Goal: Information Seeking & Learning: Learn about a topic

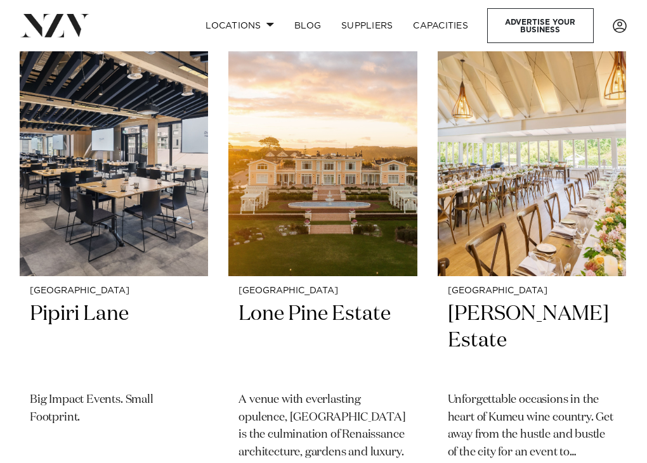
scroll to position [4005, 0]
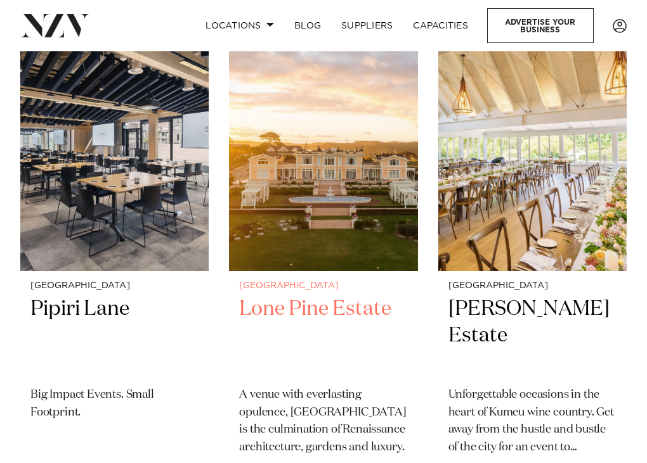
click at [318, 296] on h2 "Lone Pine Estate" at bounding box center [323, 336] width 168 height 81
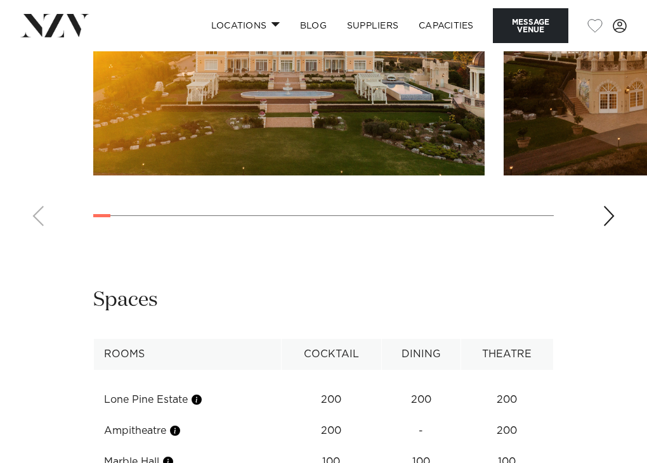
scroll to position [1780, 0]
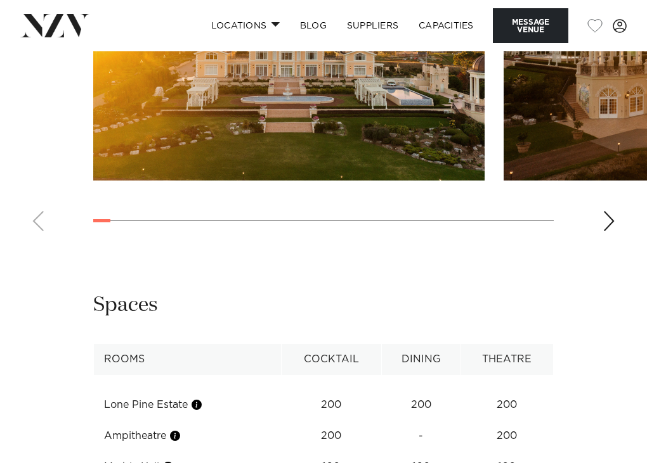
click at [609, 231] on div "Next slide" at bounding box center [608, 221] width 13 height 20
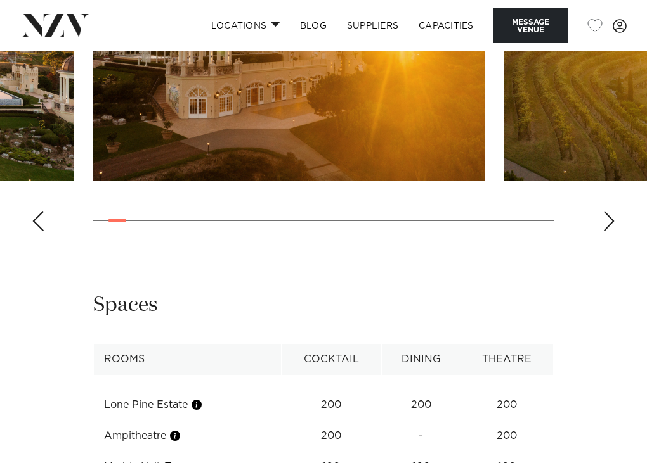
click at [609, 231] on div "Next slide" at bounding box center [608, 221] width 13 height 20
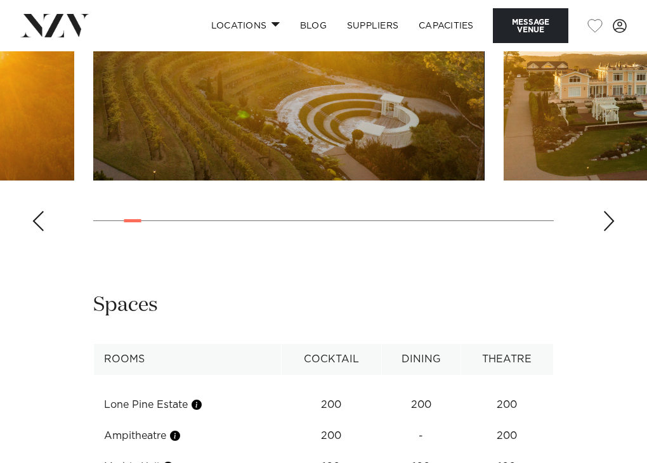
click at [609, 231] on div "Next slide" at bounding box center [608, 221] width 13 height 20
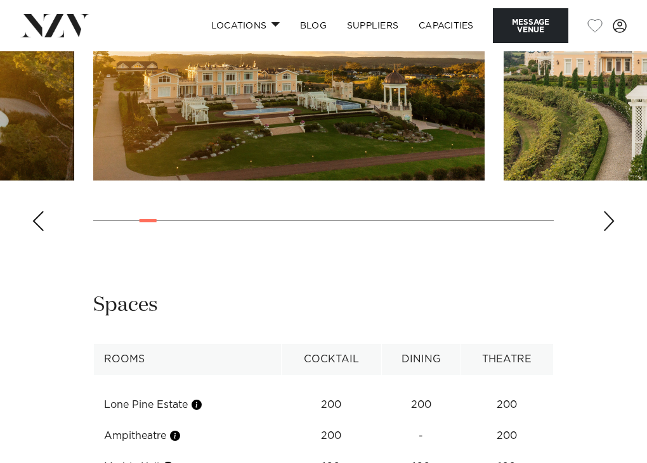
click at [609, 231] on div "Next slide" at bounding box center [608, 221] width 13 height 20
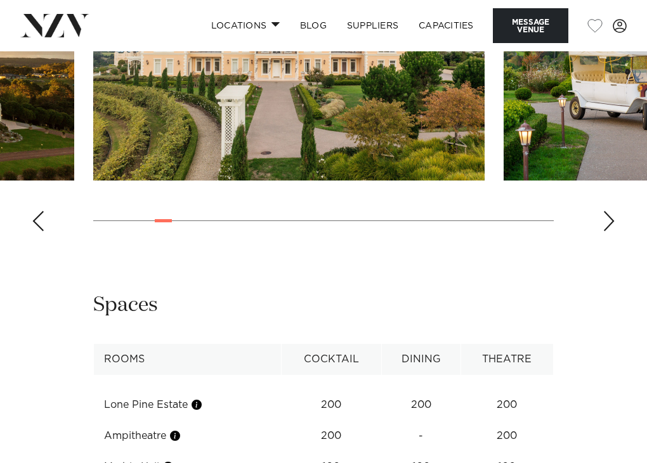
click at [609, 231] on div "Next slide" at bounding box center [608, 221] width 13 height 20
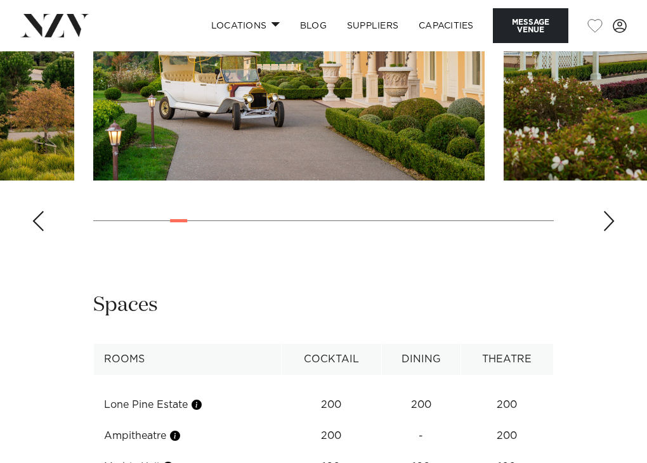
click at [609, 231] on div "Next slide" at bounding box center [608, 221] width 13 height 20
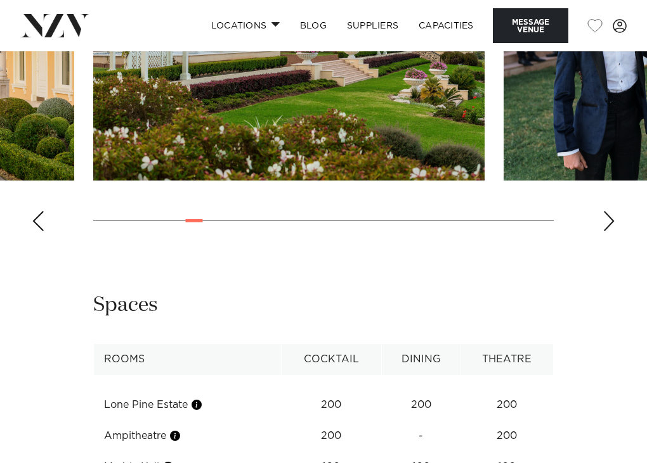
click at [609, 231] on div "Next slide" at bounding box center [608, 221] width 13 height 20
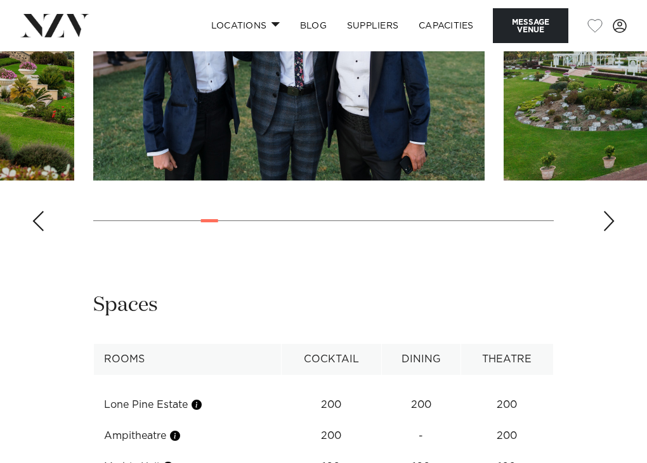
click at [609, 231] on div "Next slide" at bounding box center [608, 221] width 13 height 20
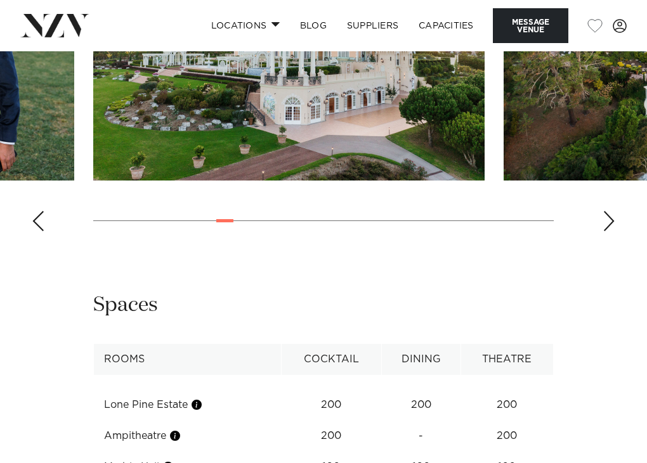
click at [609, 231] on div "Next slide" at bounding box center [608, 221] width 13 height 20
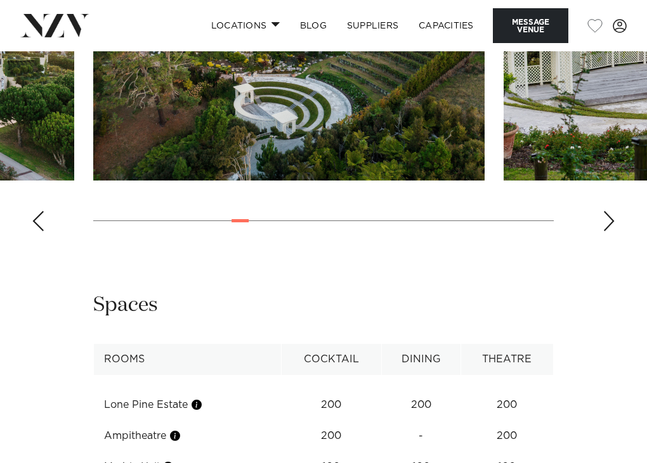
click at [609, 231] on div "Next slide" at bounding box center [608, 221] width 13 height 20
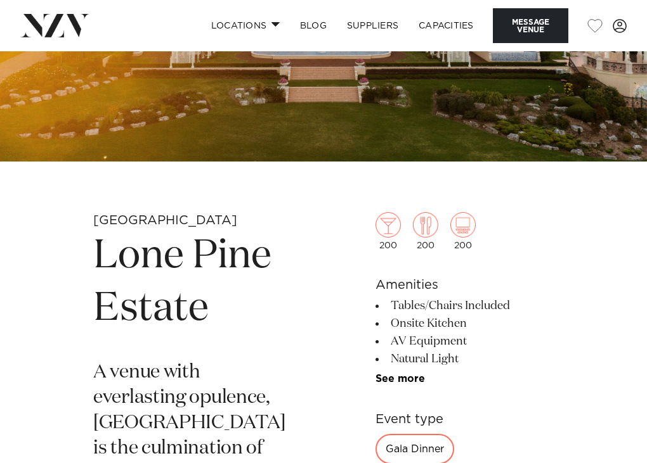
scroll to position [197, 0]
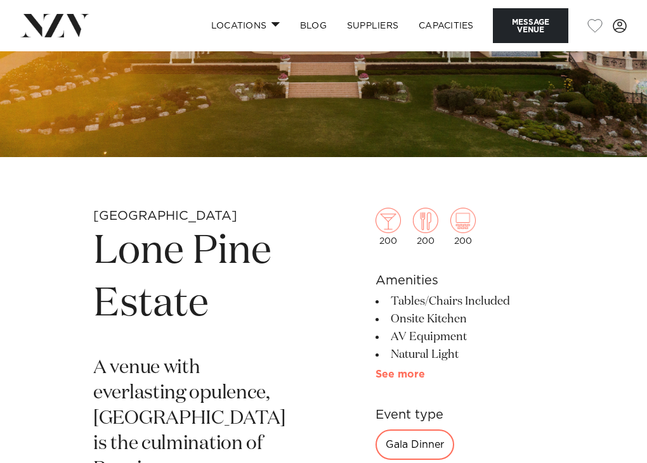
click at [385, 378] on link "See more" at bounding box center [424, 375] width 99 height 10
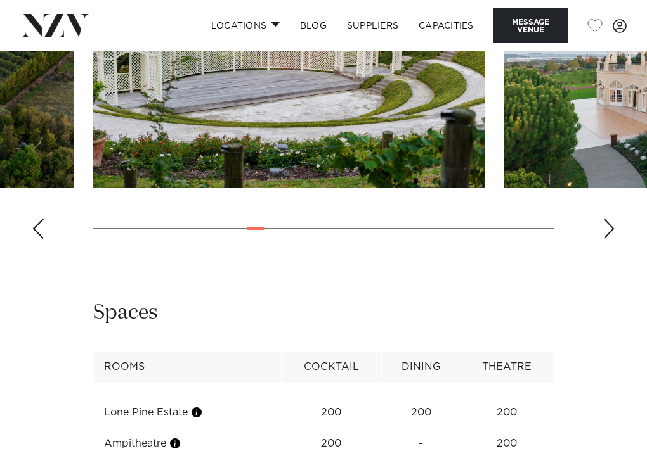
scroll to position [1774, 0]
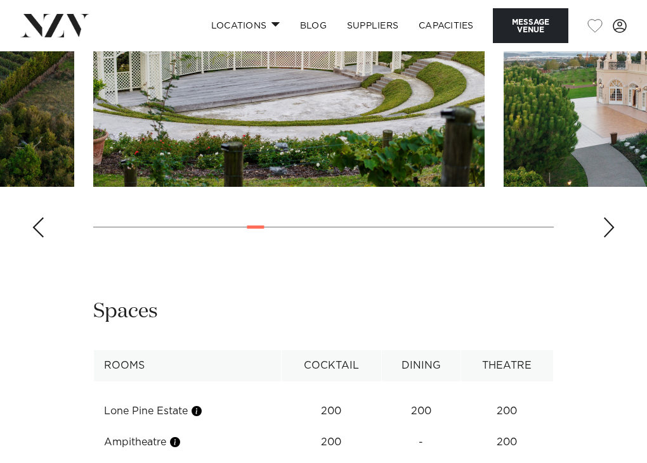
click at [605, 238] on div "Next slide" at bounding box center [608, 227] width 13 height 20
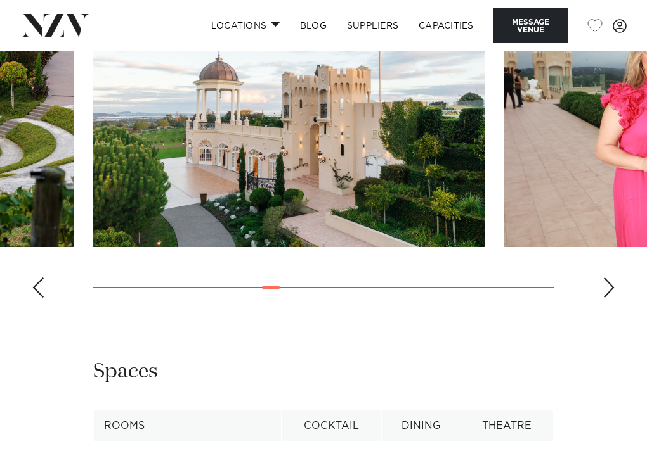
scroll to position [1711, 0]
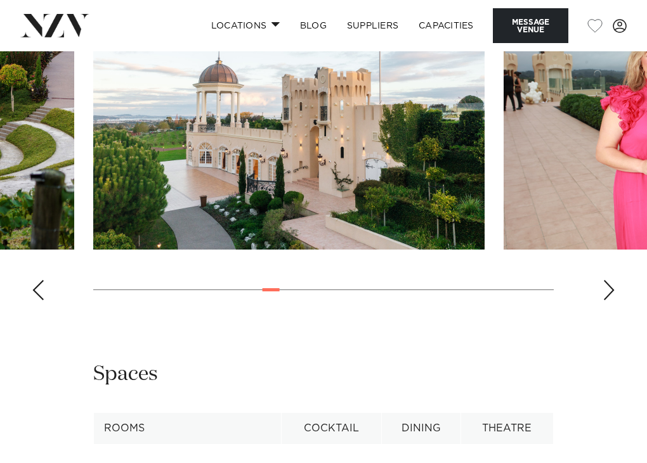
click at [606, 301] on div "Next slide" at bounding box center [608, 290] width 13 height 20
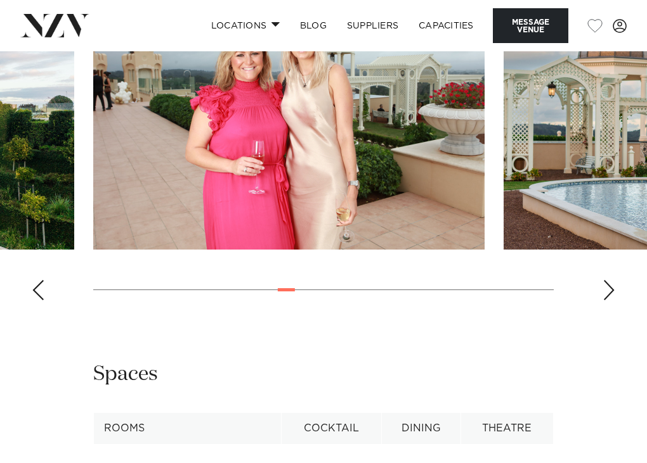
click at [606, 301] on div "Next slide" at bounding box center [608, 290] width 13 height 20
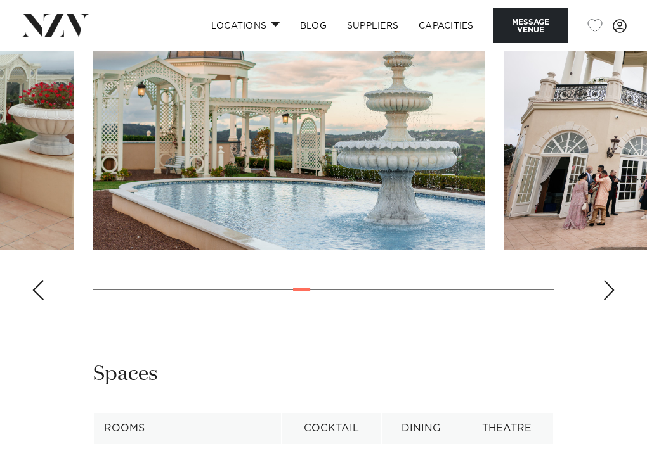
click at [606, 301] on div "Next slide" at bounding box center [608, 290] width 13 height 20
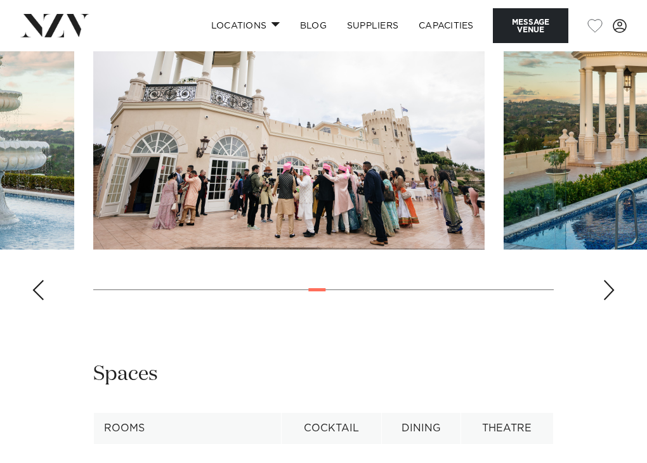
click at [606, 301] on div "Next slide" at bounding box center [608, 290] width 13 height 20
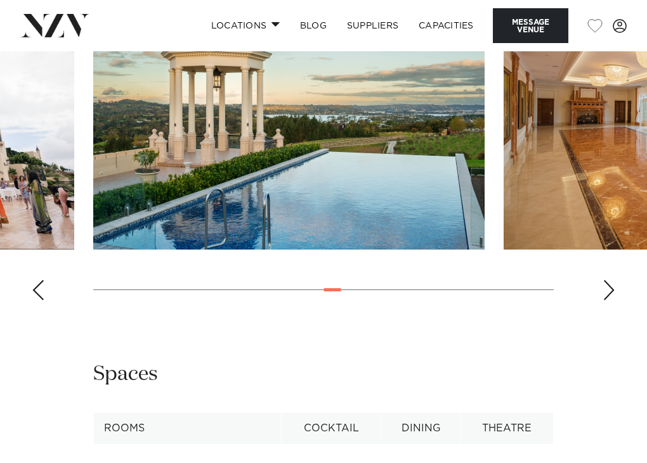
click at [606, 301] on div "Next slide" at bounding box center [608, 290] width 13 height 20
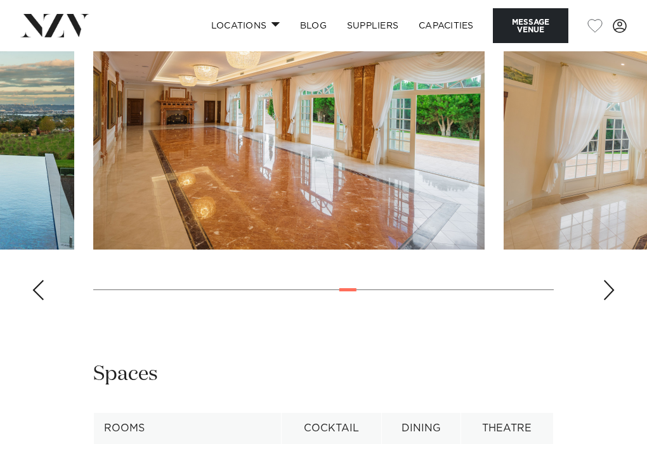
click at [606, 301] on div "Next slide" at bounding box center [608, 290] width 13 height 20
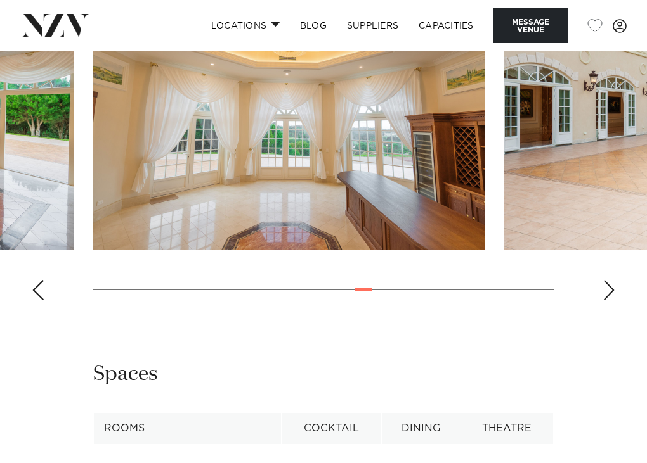
click at [606, 301] on div "Next slide" at bounding box center [608, 290] width 13 height 20
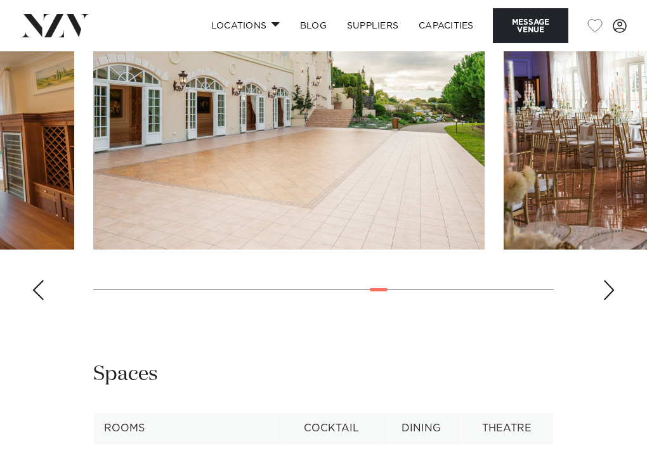
click at [606, 301] on div "Next slide" at bounding box center [608, 290] width 13 height 20
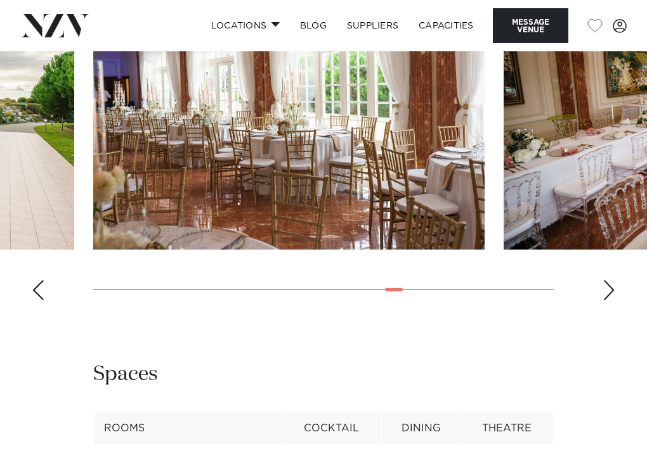
click at [606, 301] on div "Next slide" at bounding box center [608, 290] width 13 height 20
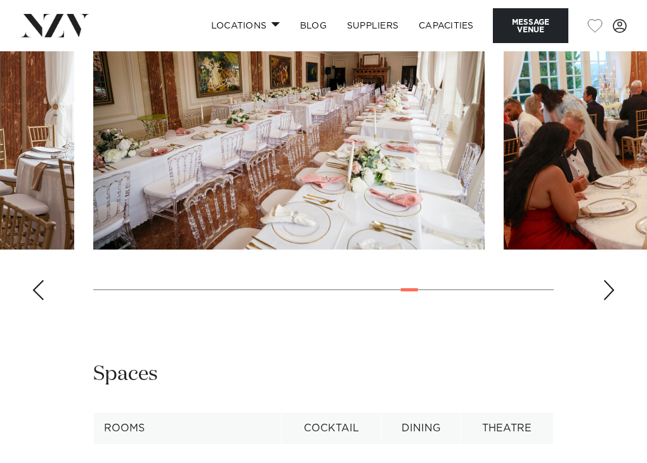
click at [606, 301] on div "Next slide" at bounding box center [608, 290] width 13 height 20
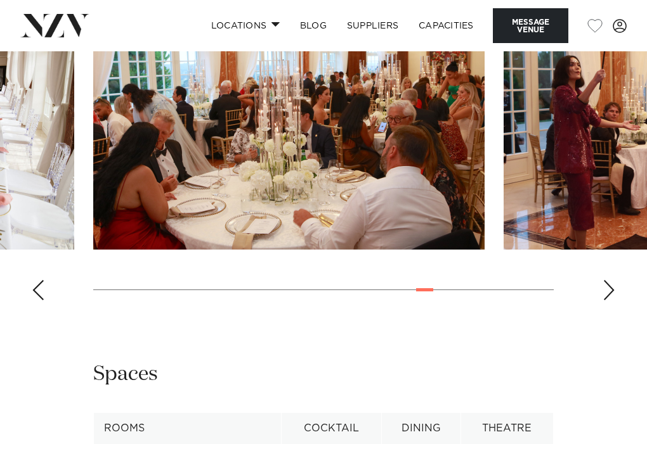
click at [606, 301] on div "Next slide" at bounding box center [608, 290] width 13 height 20
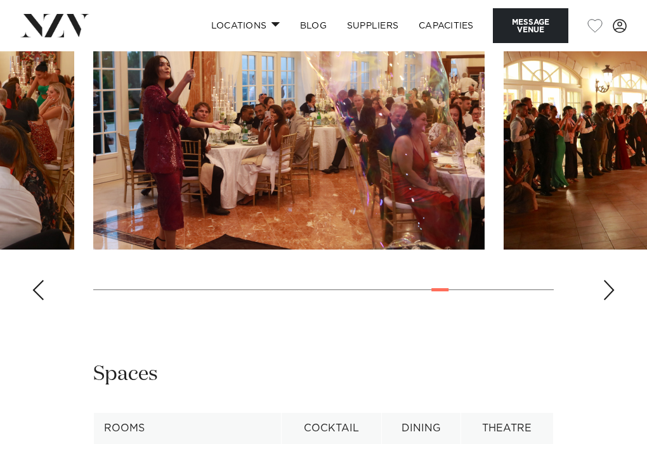
click at [606, 301] on div "Next slide" at bounding box center [608, 290] width 13 height 20
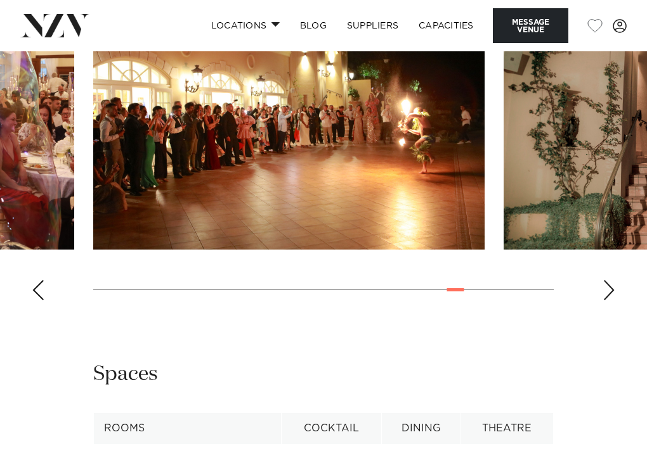
click at [606, 301] on div "Next slide" at bounding box center [608, 290] width 13 height 20
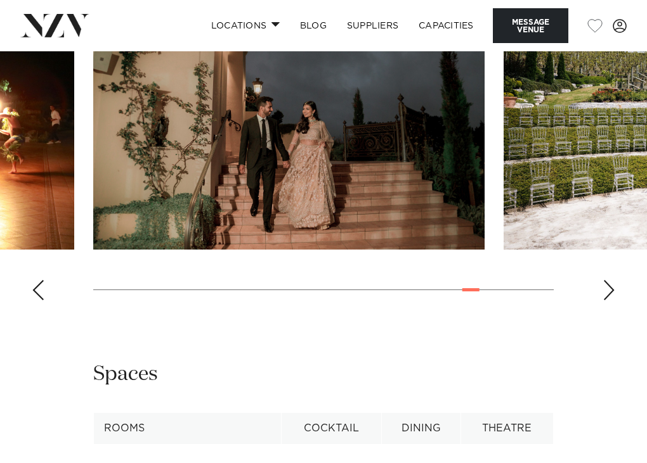
click at [606, 301] on div "Next slide" at bounding box center [608, 290] width 13 height 20
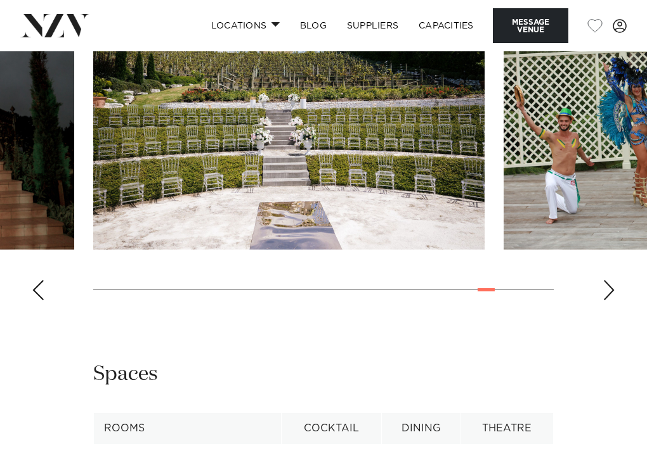
click at [606, 301] on div "Next slide" at bounding box center [608, 290] width 13 height 20
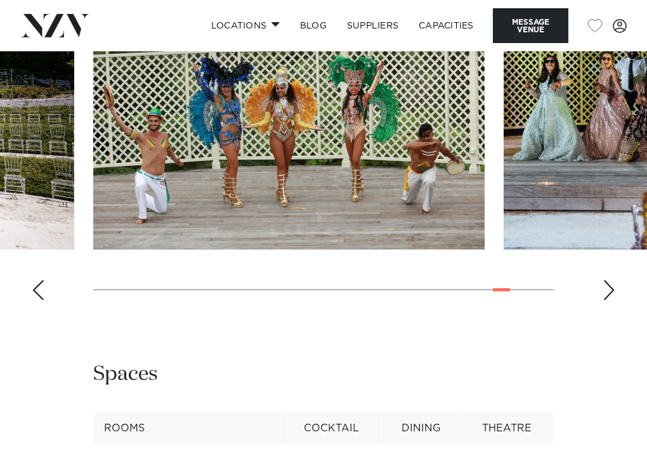
click at [606, 301] on div "Next slide" at bounding box center [608, 290] width 13 height 20
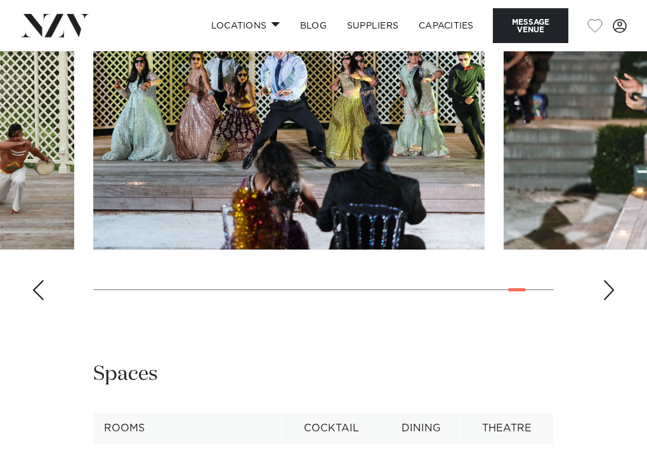
click at [606, 301] on div "Next slide" at bounding box center [608, 290] width 13 height 20
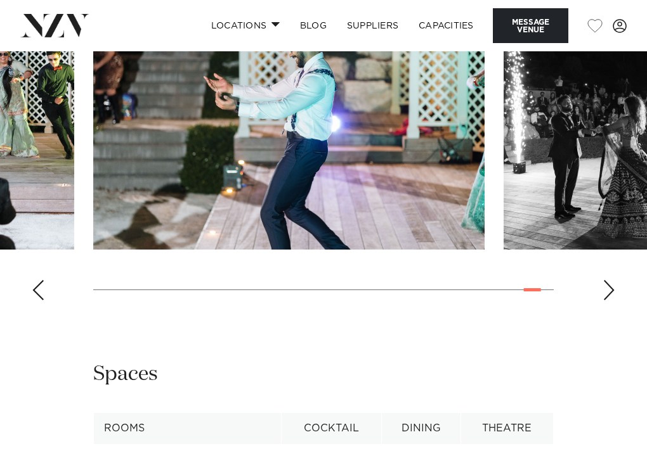
click at [606, 301] on div "Next slide" at bounding box center [608, 290] width 13 height 20
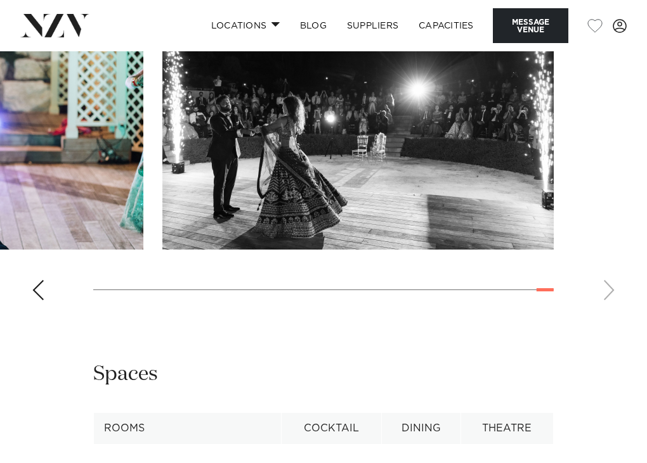
click at [606, 311] on swiper-container at bounding box center [323, 137] width 647 height 348
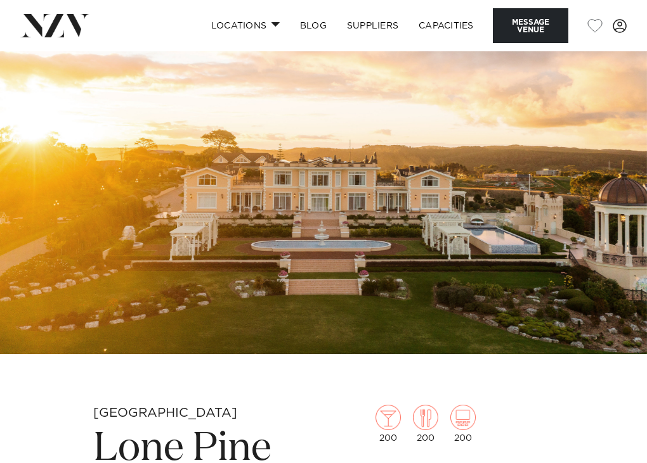
scroll to position [0, 0]
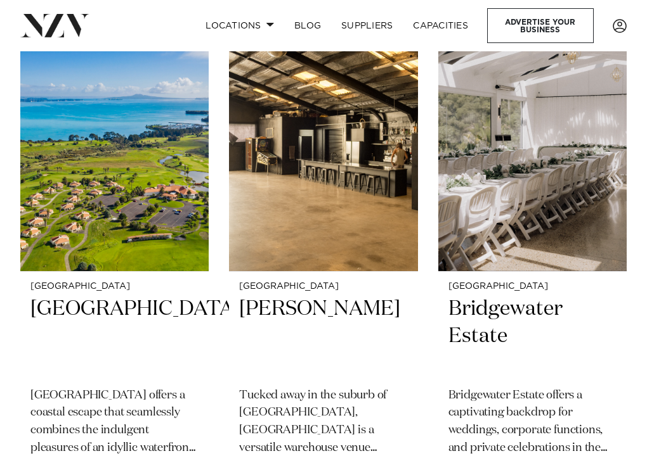
scroll to position [5573, 0]
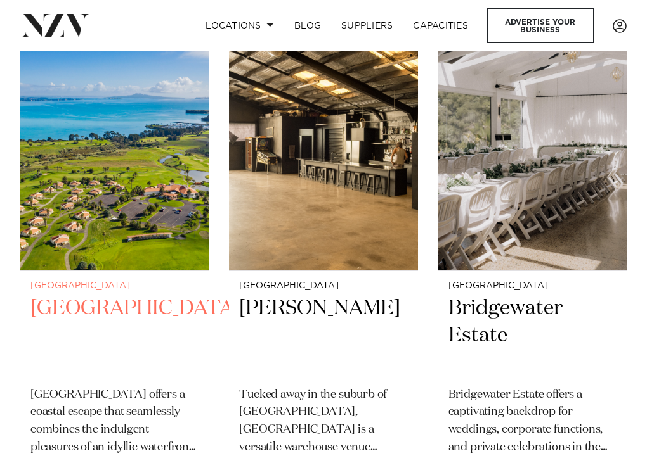
click at [91, 167] on img at bounding box center [114, 144] width 188 height 253
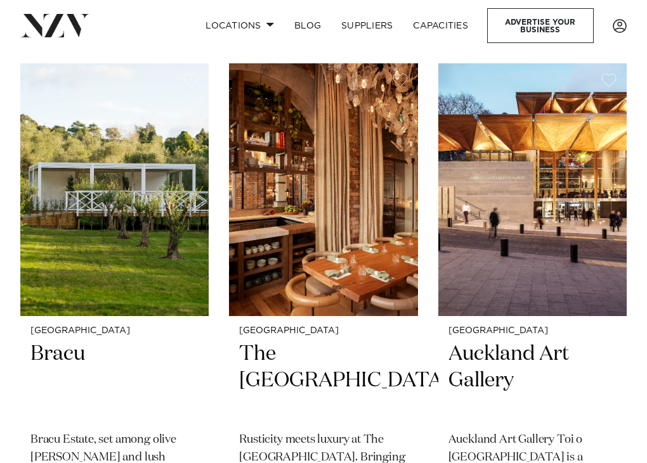
scroll to position [9190, 0]
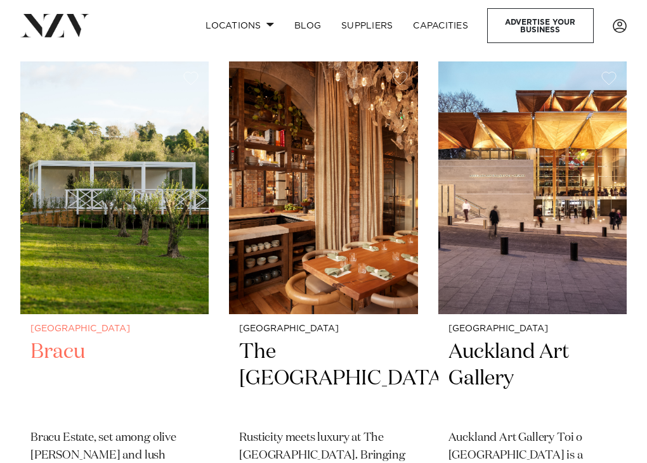
click at [153, 139] on img at bounding box center [114, 187] width 188 height 253
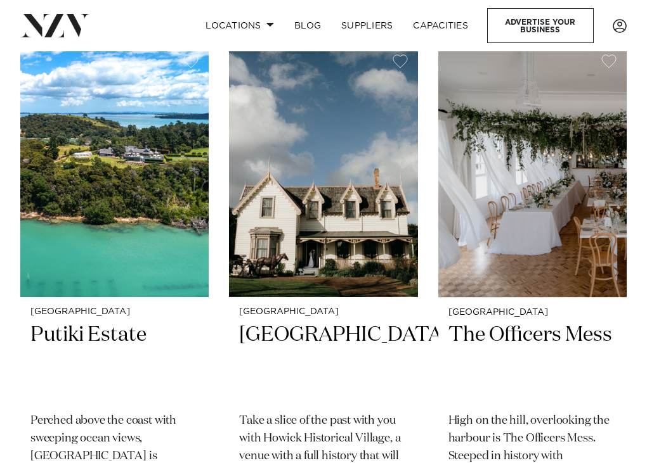
scroll to position [7108, 0]
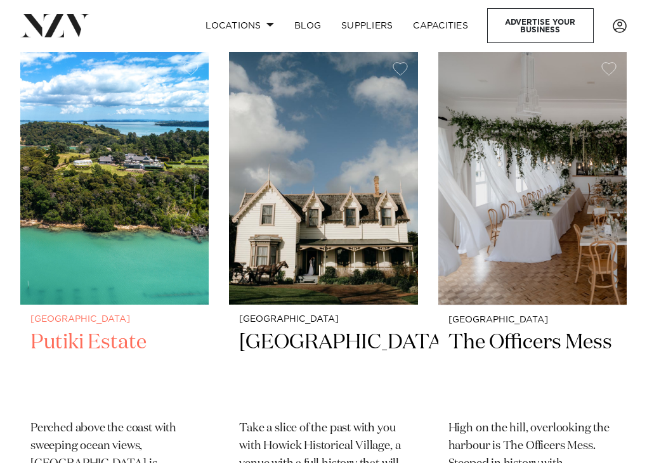
click at [155, 198] on img at bounding box center [114, 178] width 188 height 253
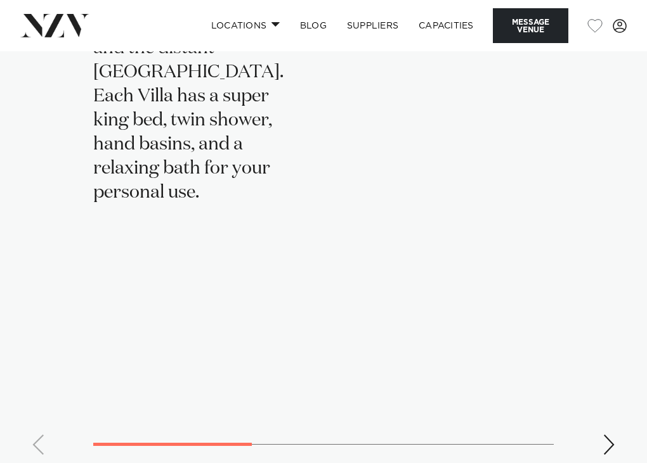
scroll to position [2783, 0]
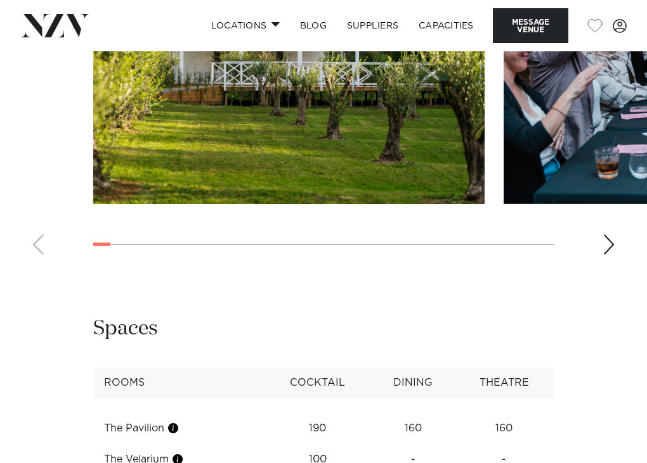
scroll to position [2168, 0]
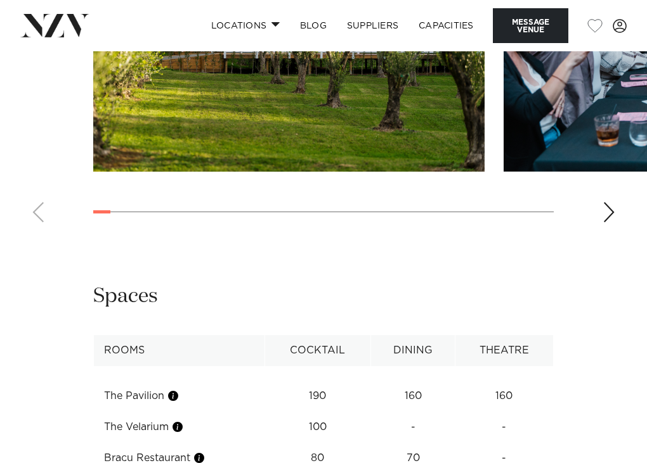
click at [609, 223] on div "Next slide" at bounding box center [608, 212] width 13 height 20
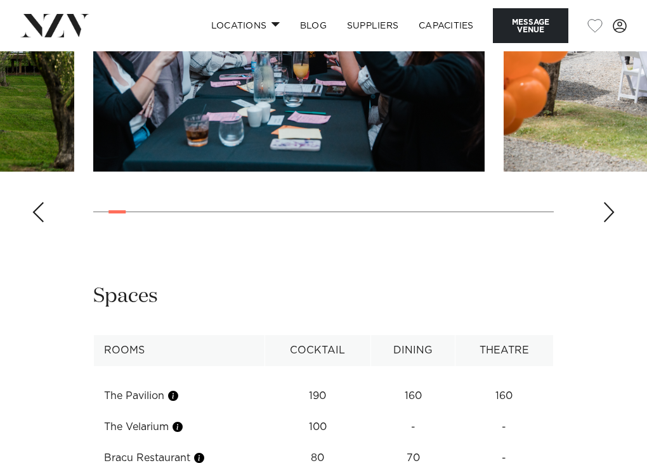
click at [609, 223] on div "Next slide" at bounding box center [608, 212] width 13 height 20
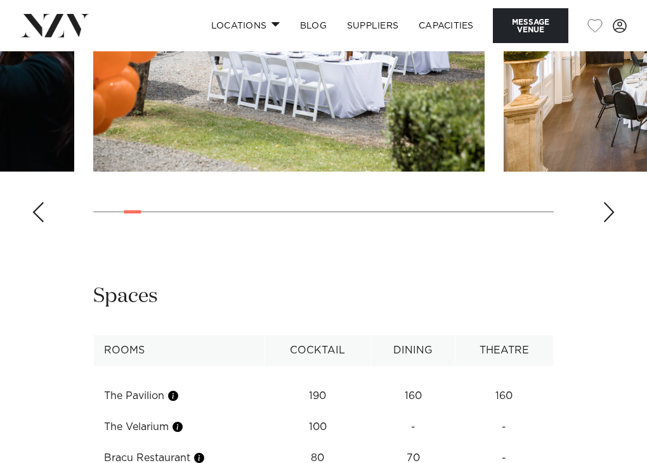
click at [609, 223] on div "Next slide" at bounding box center [608, 212] width 13 height 20
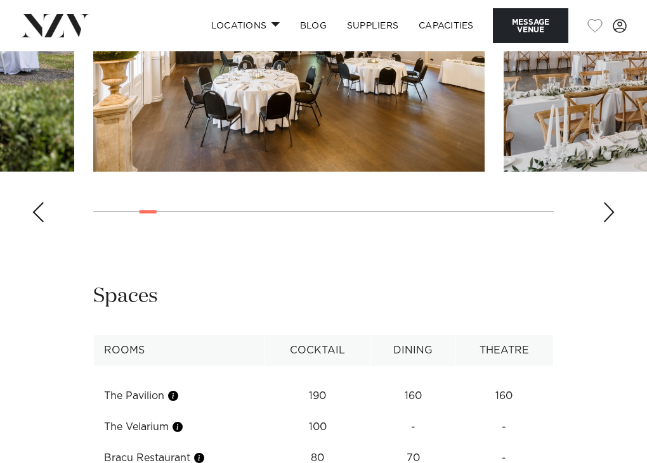
click at [609, 223] on div "Next slide" at bounding box center [608, 212] width 13 height 20
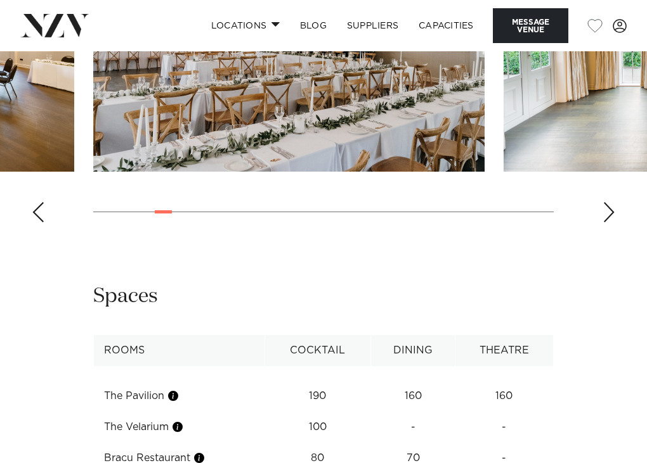
click at [609, 223] on div "Next slide" at bounding box center [608, 212] width 13 height 20
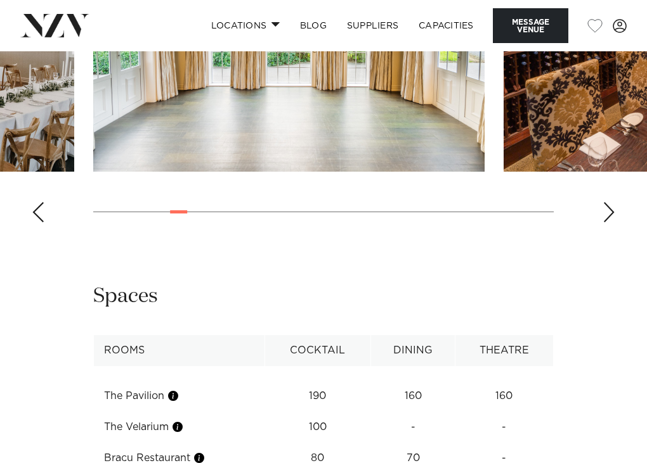
click at [609, 223] on div "Next slide" at bounding box center [608, 212] width 13 height 20
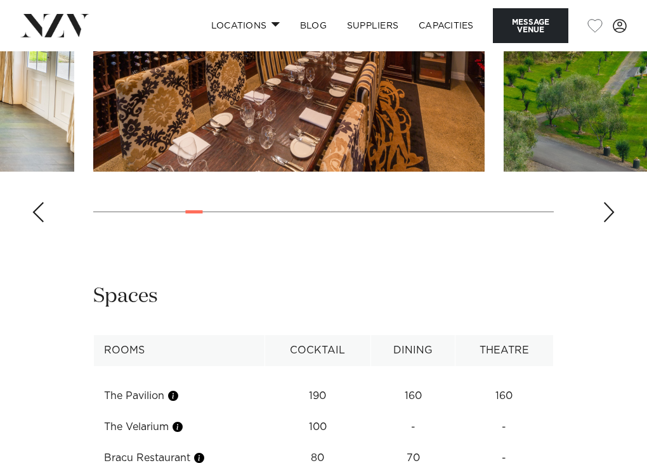
click at [609, 223] on div "Next slide" at bounding box center [608, 212] width 13 height 20
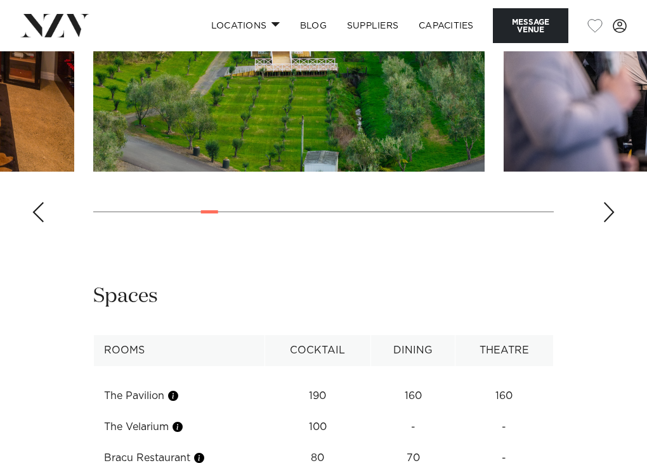
click at [609, 223] on div "Next slide" at bounding box center [608, 212] width 13 height 20
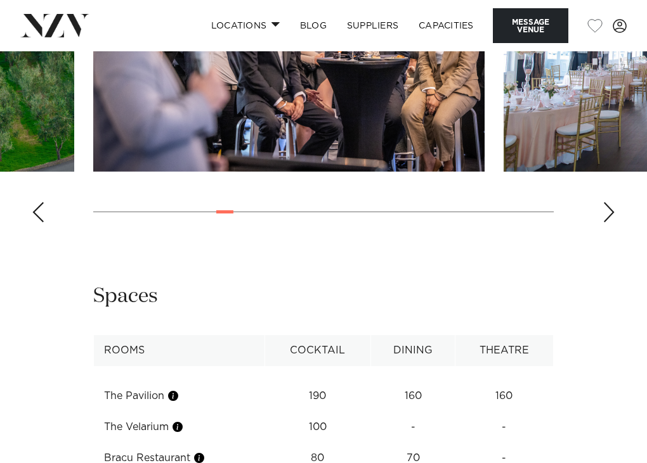
click at [609, 223] on div "Next slide" at bounding box center [608, 212] width 13 height 20
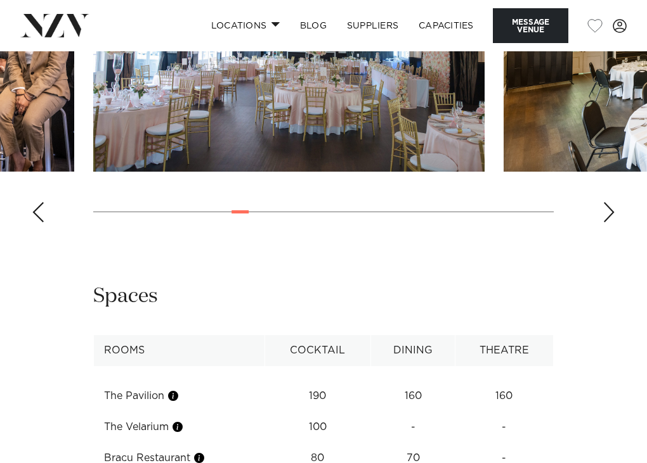
click at [609, 223] on div "Next slide" at bounding box center [608, 212] width 13 height 20
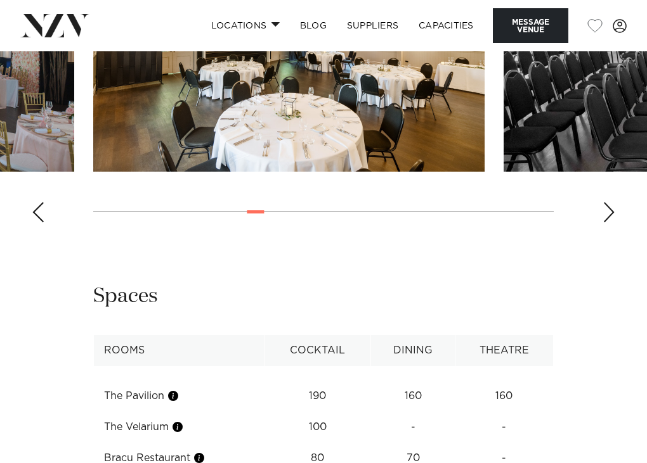
click at [609, 223] on div "Next slide" at bounding box center [608, 212] width 13 height 20
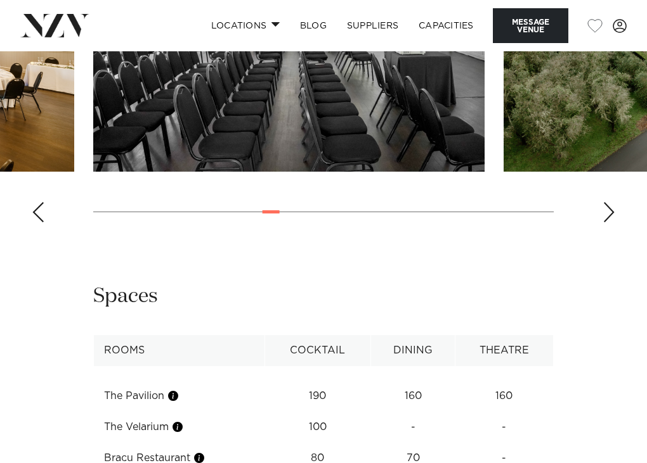
click at [609, 223] on div "Next slide" at bounding box center [608, 212] width 13 height 20
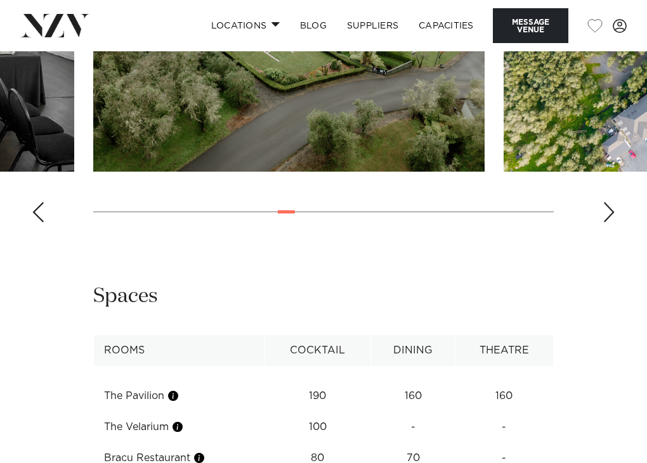
click at [609, 223] on div "Next slide" at bounding box center [608, 212] width 13 height 20
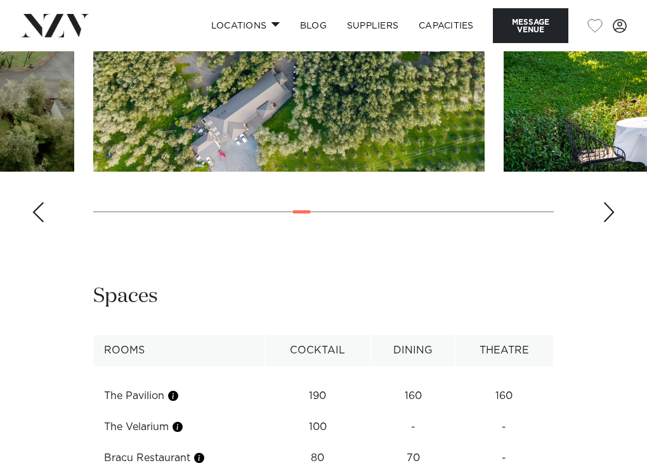
click at [609, 223] on div "Next slide" at bounding box center [608, 212] width 13 height 20
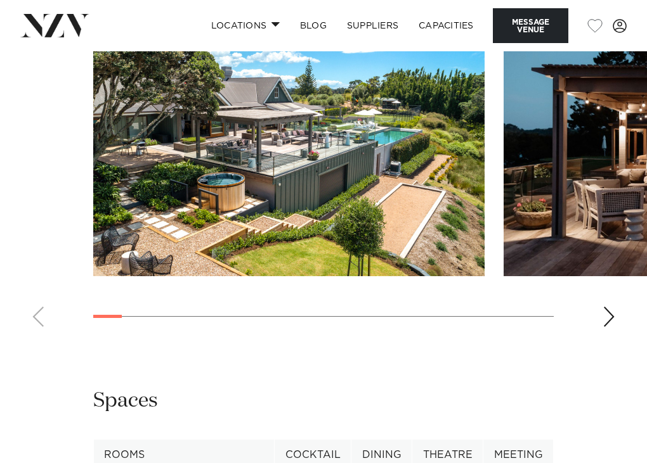
scroll to position [1601, 0]
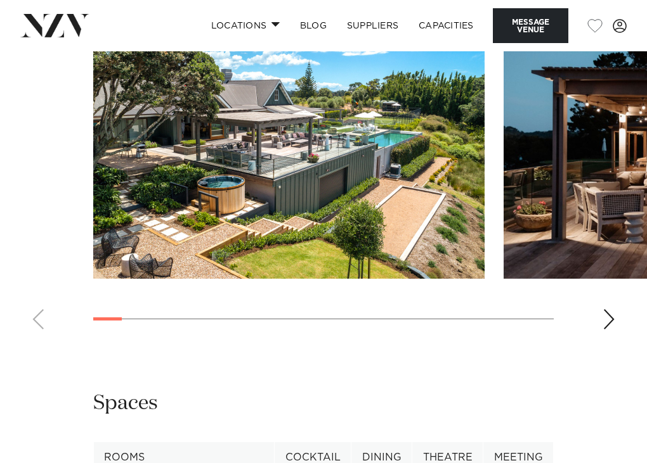
click at [605, 330] on div "Next slide" at bounding box center [608, 319] width 13 height 20
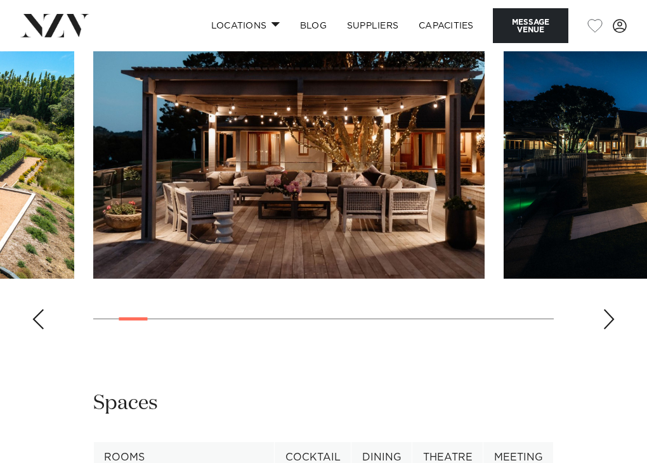
click at [605, 330] on div "Next slide" at bounding box center [608, 319] width 13 height 20
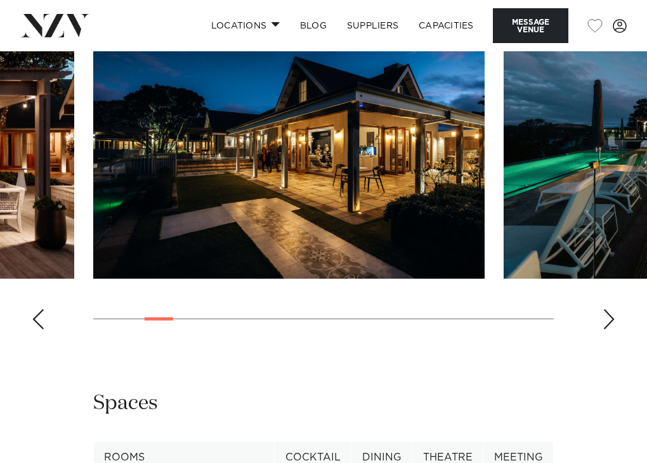
click at [605, 330] on div "Next slide" at bounding box center [608, 319] width 13 height 20
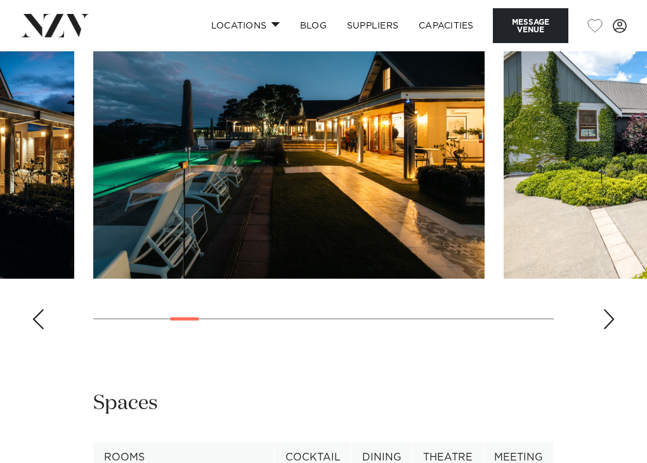
click at [605, 330] on div "Next slide" at bounding box center [608, 319] width 13 height 20
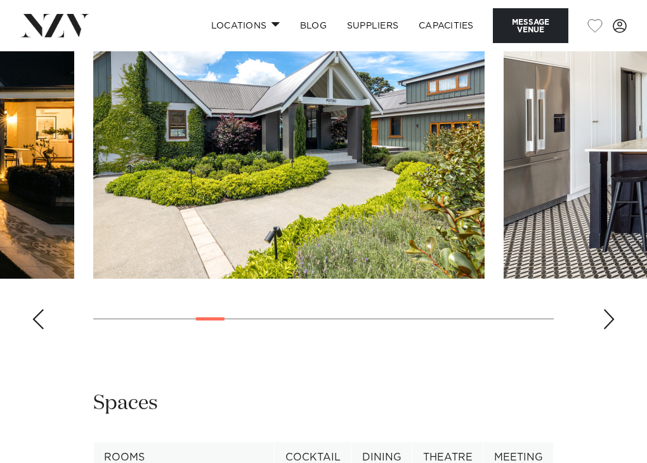
click at [605, 330] on div "Next slide" at bounding box center [608, 319] width 13 height 20
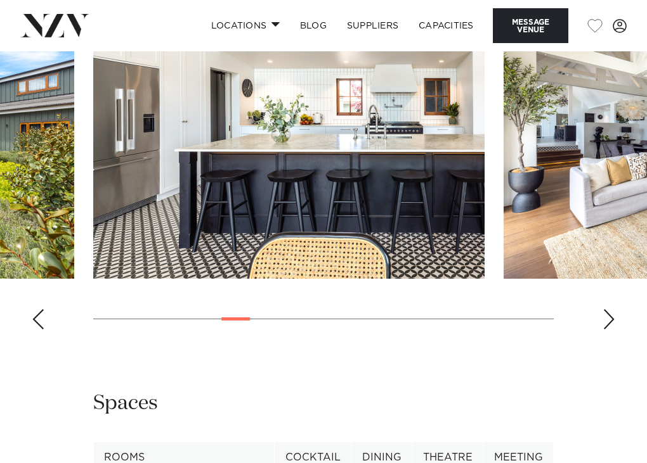
click at [605, 330] on div "Next slide" at bounding box center [608, 319] width 13 height 20
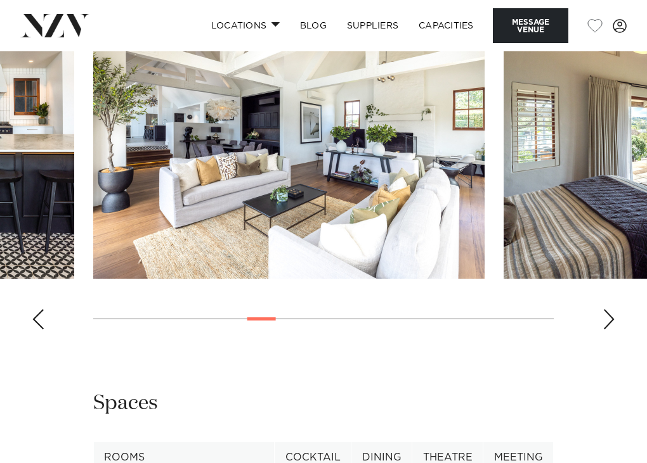
click at [605, 330] on div "Next slide" at bounding box center [608, 319] width 13 height 20
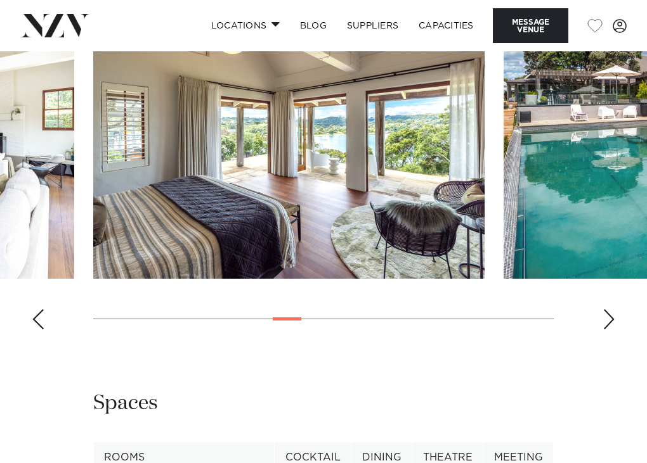
click at [605, 330] on div "Next slide" at bounding box center [608, 319] width 13 height 20
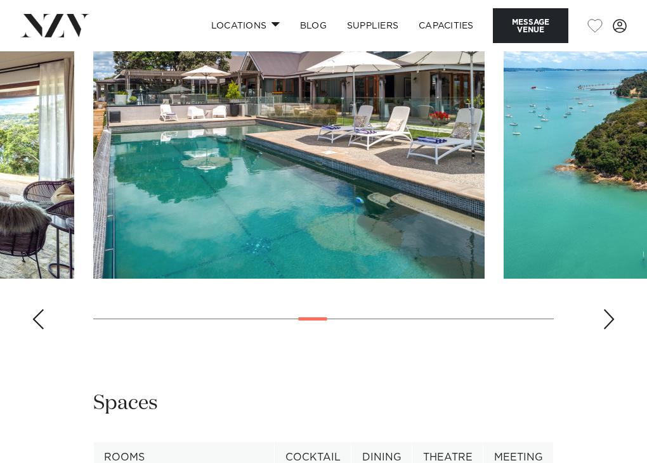
click at [605, 330] on div "Next slide" at bounding box center [608, 319] width 13 height 20
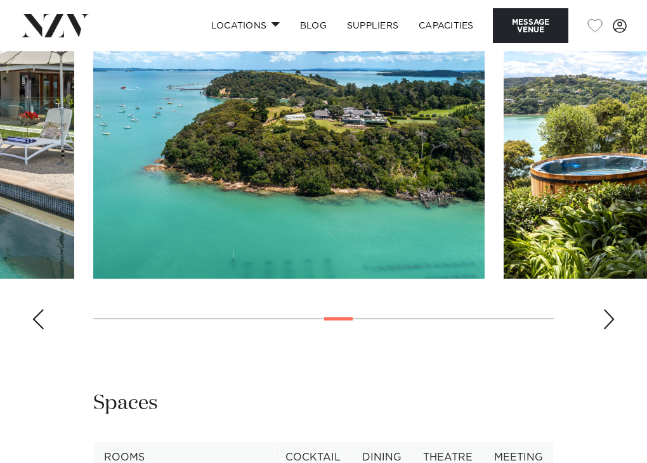
click at [605, 330] on div "Next slide" at bounding box center [608, 319] width 13 height 20
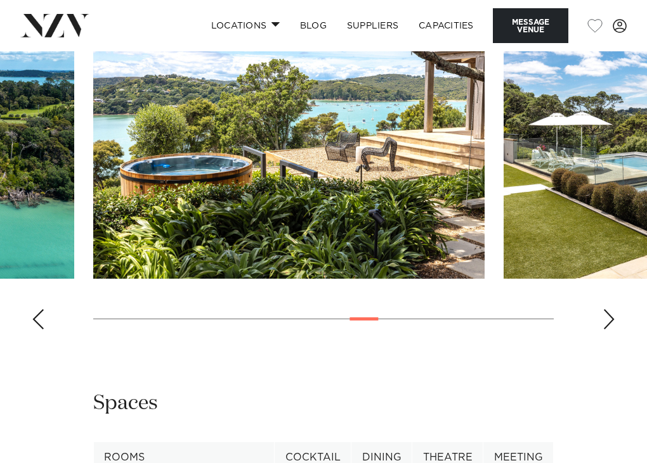
click at [605, 330] on div "Next slide" at bounding box center [608, 319] width 13 height 20
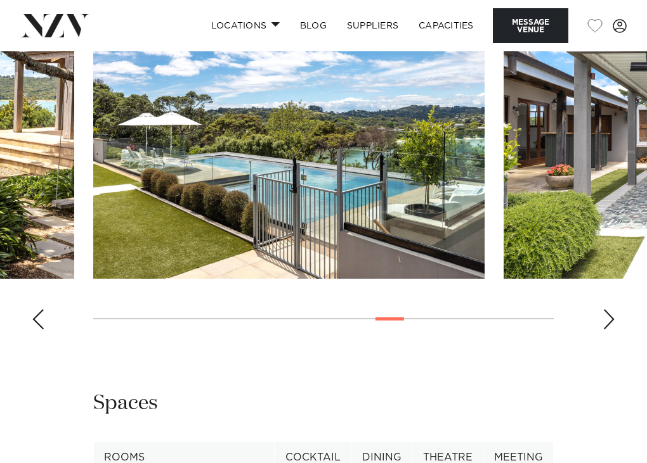
click at [605, 330] on div "Next slide" at bounding box center [608, 319] width 13 height 20
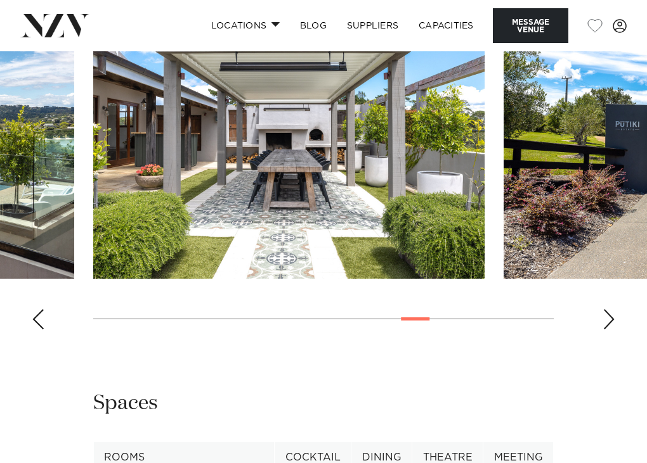
click at [605, 330] on div "Next slide" at bounding box center [608, 319] width 13 height 20
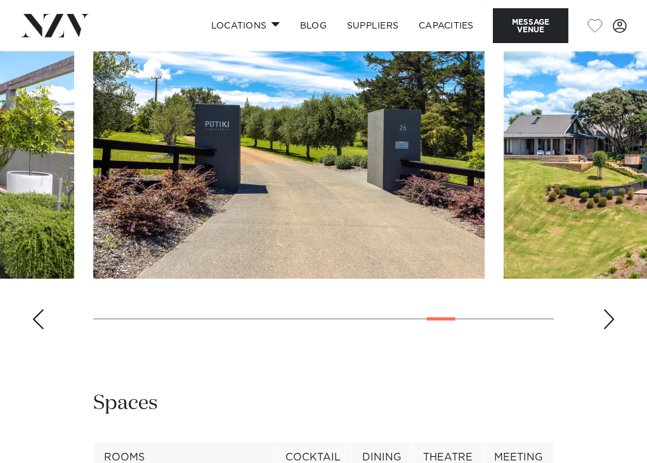
click at [605, 330] on div "Next slide" at bounding box center [608, 319] width 13 height 20
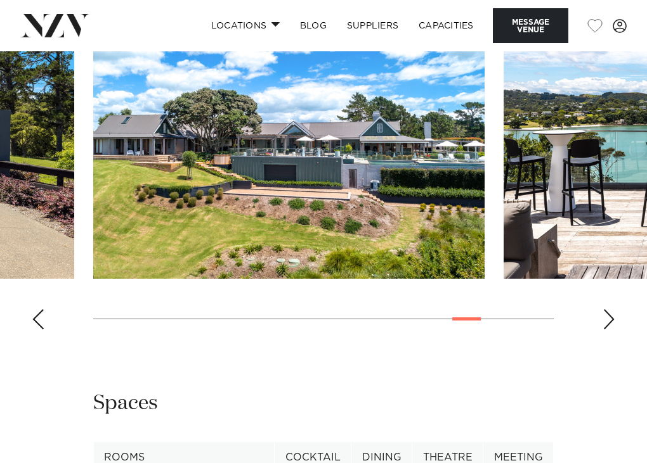
click at [605, 330] on div "Next slide" at bounding box center [608, 319] width 13 height 20
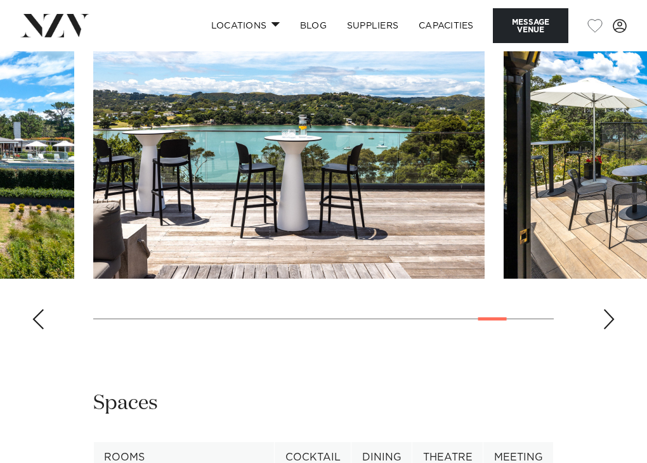
click at [605, 330] on div "Next slide" at bounding box center [608, 319] width 13 height 20
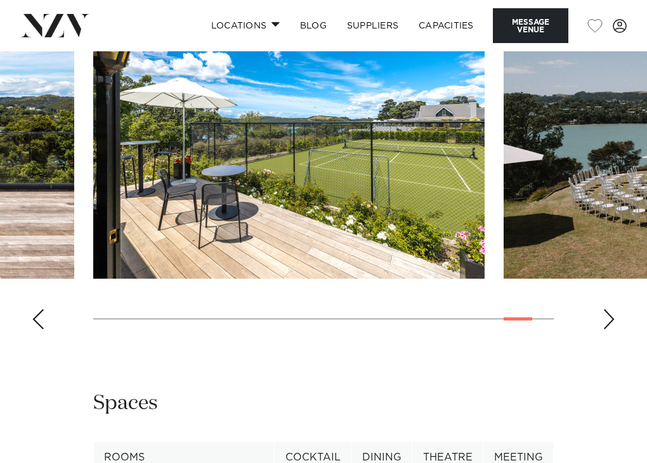
click at [605, 330] on div "Next slide" at bounding box center [608, 319] width 13 height 20
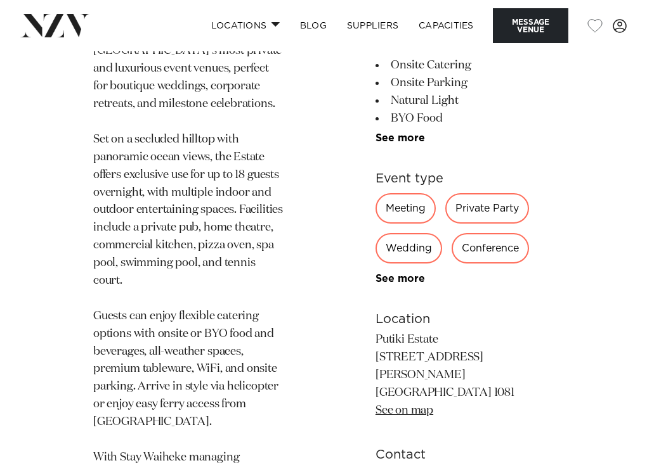
scroll to position [928, 0]
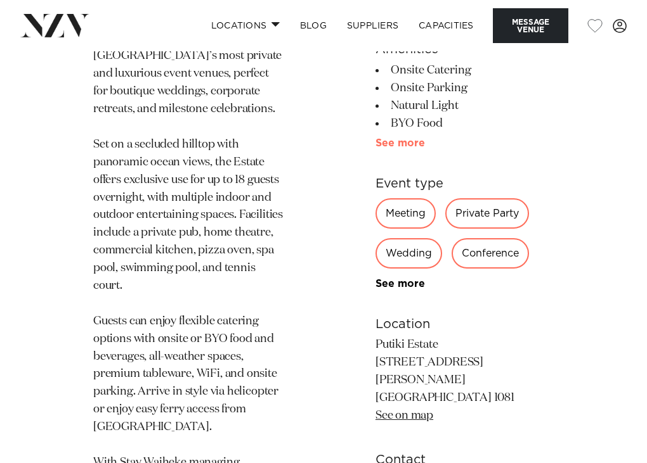
click at [392, 148] on link "See more" at bounding box center [424, 143] width 99 height 10
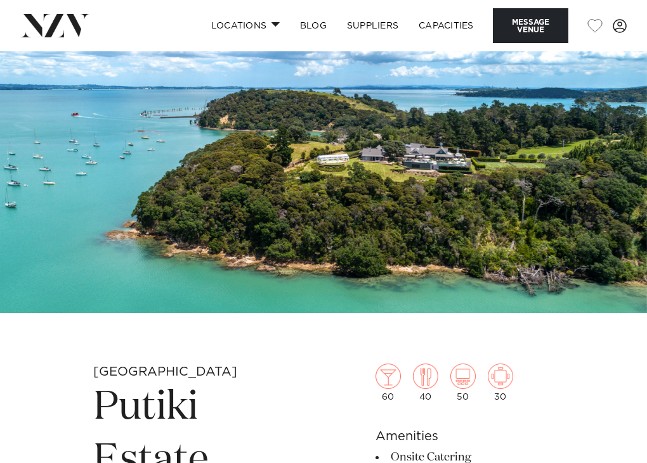
scroll to position [39, 0]
